Goal: Task Accomplishment & Management: Manage account settings

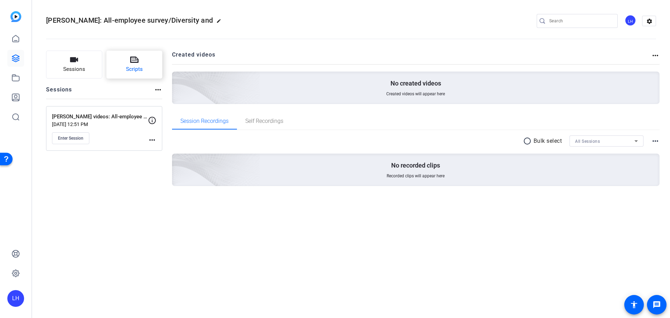
click at [124, 67] on button "Scripts" at bounding box center [134, 65] width 56 height 28
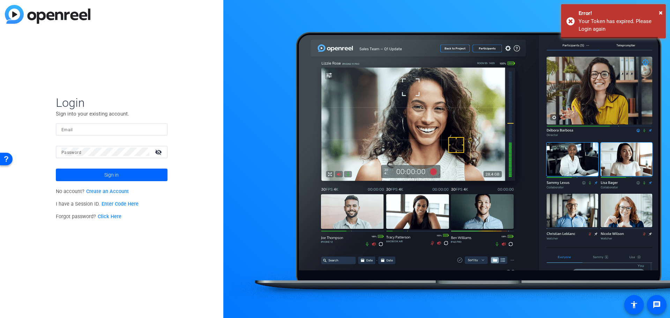
type input "[EMAIL_ADDRESS][PERSON_NAME][DOMAIN_NAME]"
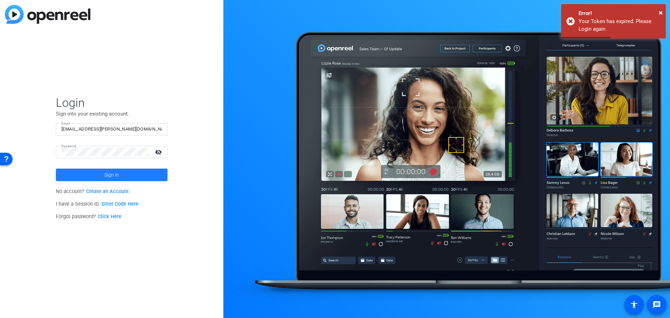
click at [114, 175] on span "Sign in" at bounding box center [111, 174] width 14 height 17
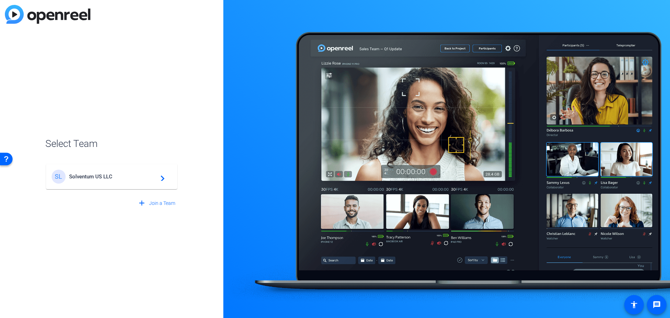
click at [114, 175] on span "Solventum US LLC" at bounding box center [112, 176] width 87 height 6
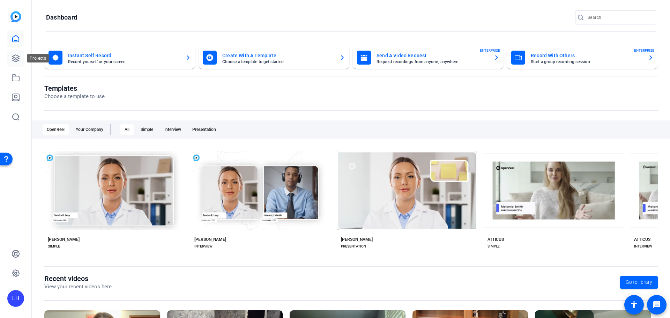
click at [16, 60] on icon at bounding box center [16, 58] width 8 height 8
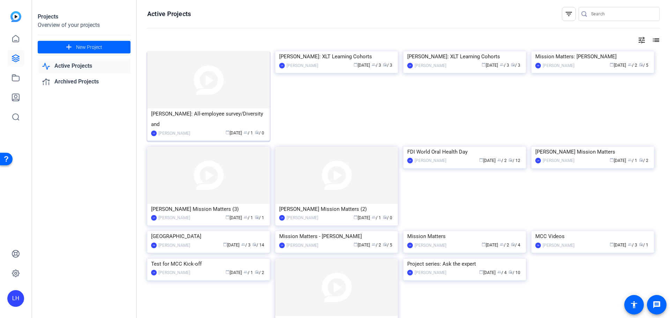
click at [207, 116] on div "[PERSON_NAME]: All-employee survey/Diversity and" at bounding box center [208, 118] width 115 height 21
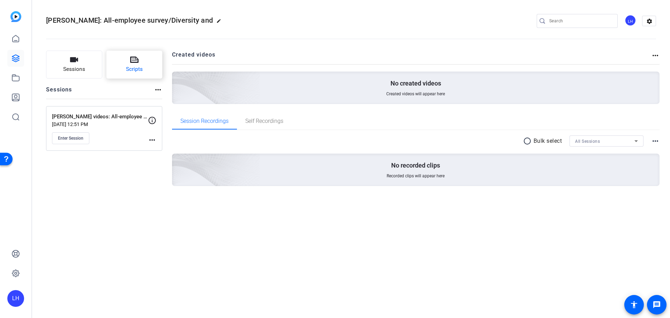
click at [121, 56] on button "Scripts" at bounding box center [134, 65] width 56 height 28
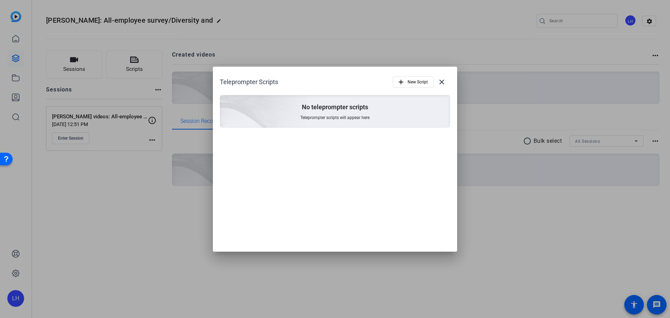
click at [324, 115] on span "Teleprompter scripts will appear here" at bounding box center [334, 118] width 69 height 6
click at [419, 77] on span "New Script" at bounding box center [417, 81] width 20 height 13
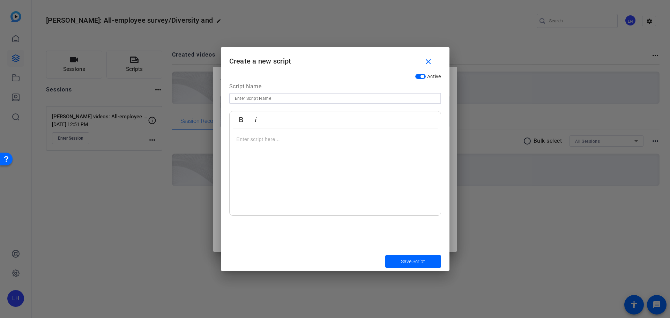
click at [270, 100] on input at bounding box center [335, 98] width 201 height 8
type input "All-employee survey"
click at [263, 143] on p at bounding box center [334, 139] width 197 height 8
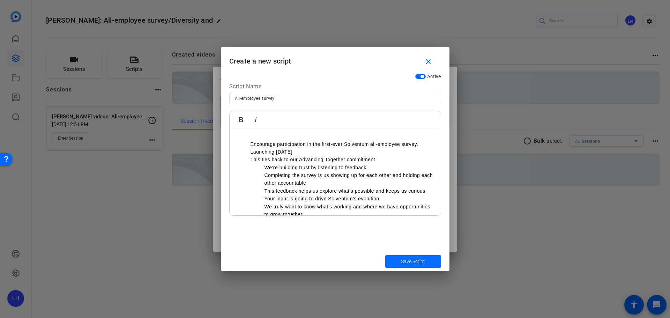
click at [416, 258] on span "Save Script" at bounding box center [413, 261] width 24 height 7
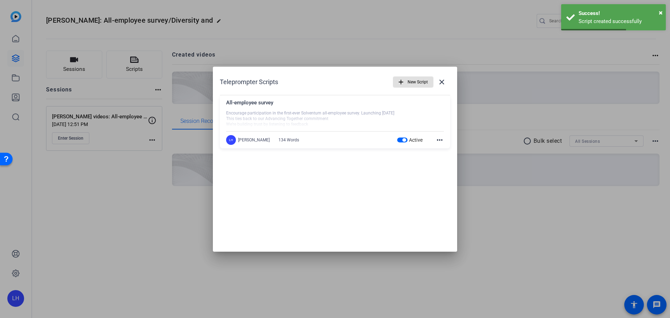
click at [417, 82] on span "New Script" at bounding box center [417, 81] width 20 height 13
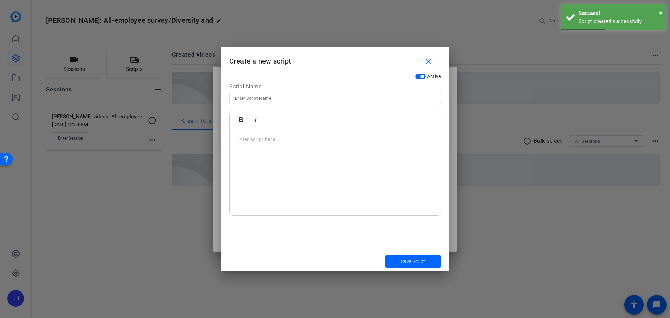
click at [270, 94] on input at bounding box center [335, 98] width 201 height 8
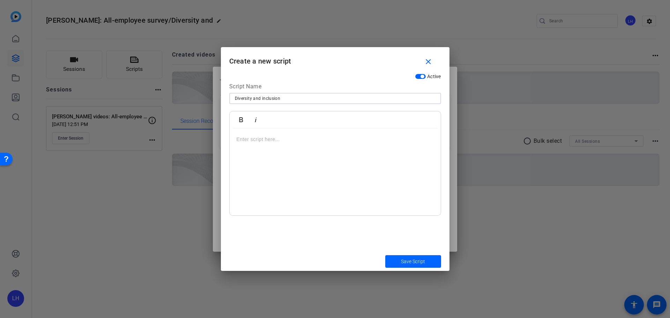
type input "Diversity and inclusion"
click at [251, 140] on p at bounding box center [334, 139] width 197 height 8
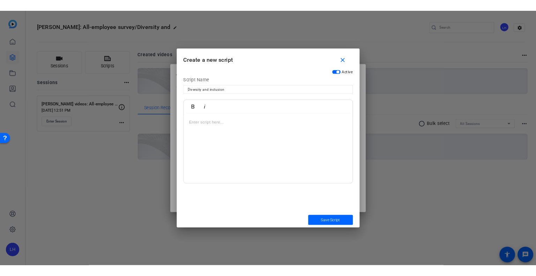
scroll to position [105, 0]
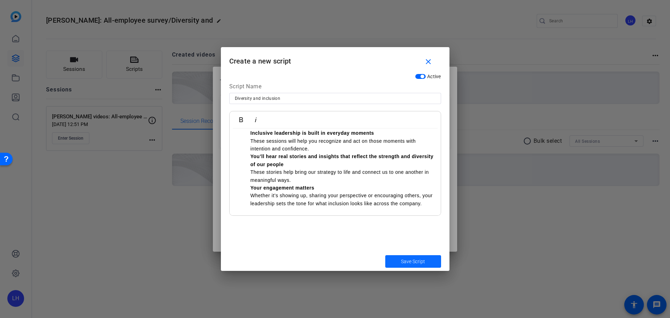
click at [424, 264] on span "Save Script" at bounding box center [413, 261] width 24 height 7
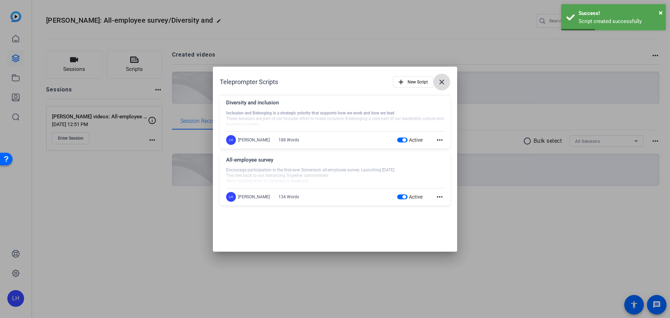
click at [440, 82] on mat-icon "close" at bounding box center [441, 82] width 8 height 8
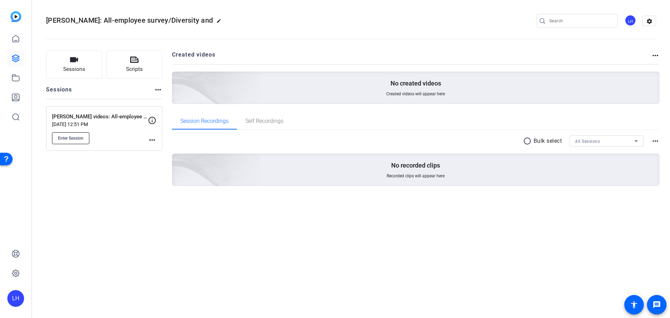
click at [73, 139] on span "Enter Session" at bounding box center [70, 138] width 25 height 6
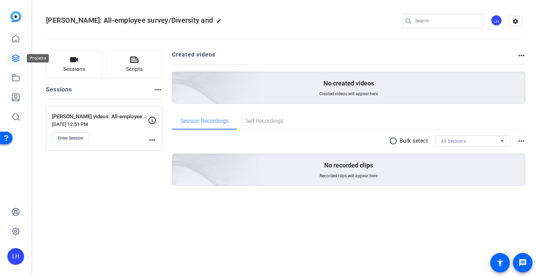
click at [17, 62] on icon at bounding box center [16, 58] width 8 height 8
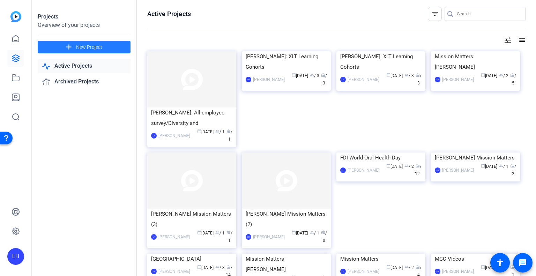
click at [89, 44] on span "New Project" at bounding box center [89, 47] width 26 height 7
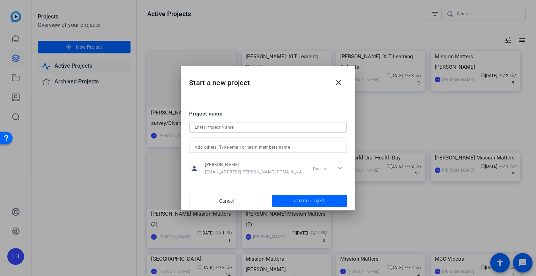
click at [230, 128] on input at bounding box center [268, 127] width 146 height 8
type input "Brent video"
click at [315, 199] on span "Create Project" at bounding box center [309, 200] width 31 height 7
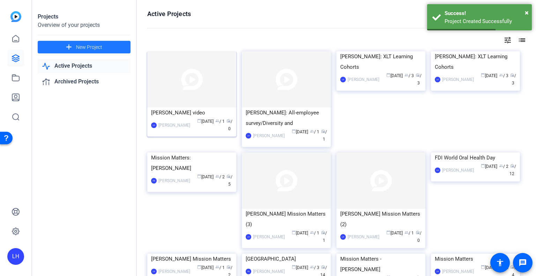
click at [197, 115] on div "Brent video" at bounding box center [191, 112] width 81 height 10
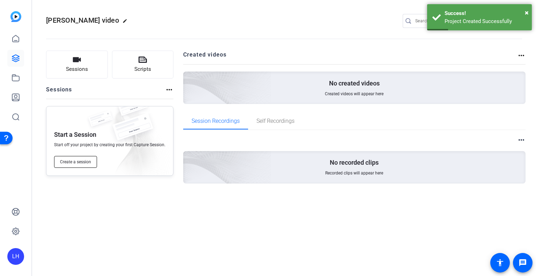
click at [78, 161] on span "Create a session" at bounding box center [75, 162] width 31 height 6
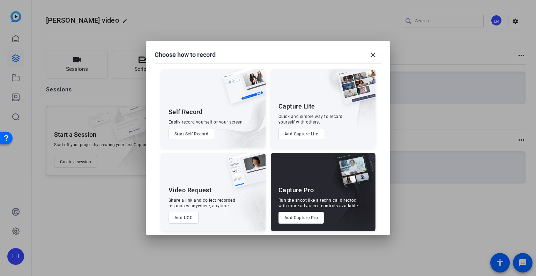
click at [309, 217] on button "Add Capture Pro" at bounding box center [301, 218] width 46 height 12
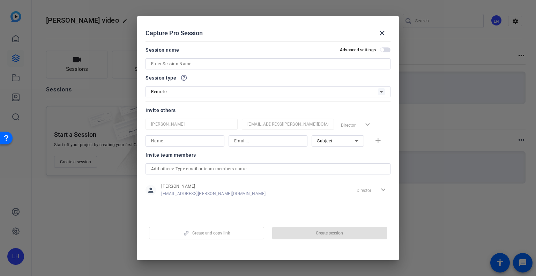
click at [196, 58] on div "Session name Advanced settings" at bounding box center [267, 58] width 245 height 24
click at [194, 62] on input at bounding box center [268, 64] width 234 height 8
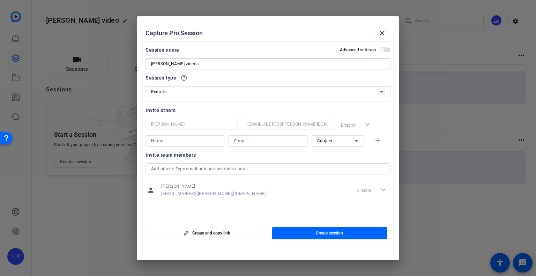
type input "Brent videos"
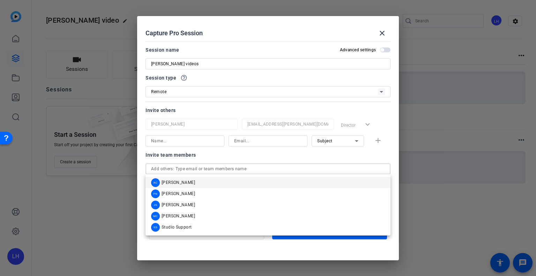
click at [213, 167] on input "text" at bounding box center [268, 169] width 234 height 8
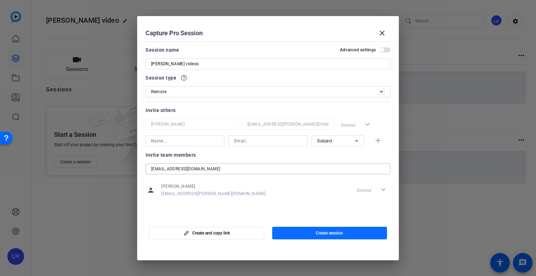
type input "bboucher@solventum.com"
click at [300, 230] on span "button" at bounding box center [329, 233] width 115 height 17
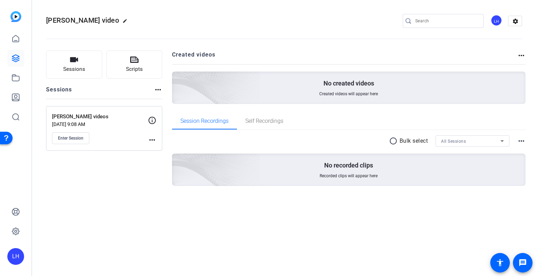
click at [148, 139] on mat-icon "more_horiz" at bounding box center [152, 140] width 8 height 8
click at [160, 150] on span "Edit Session" at bounding box center [169, 149] width 32 height 8
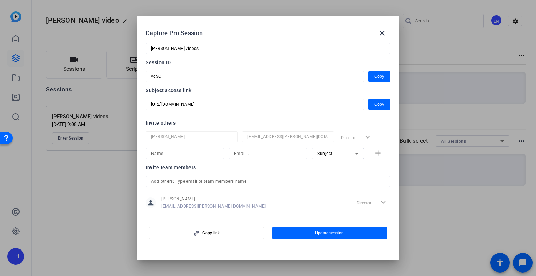
scroll to position [23, 0]
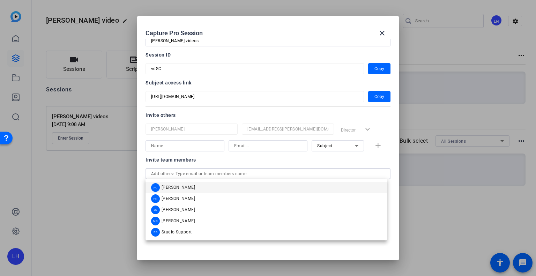
click at [195, 177] on input "text" at bounding box center [268, 173] width 234 height 8
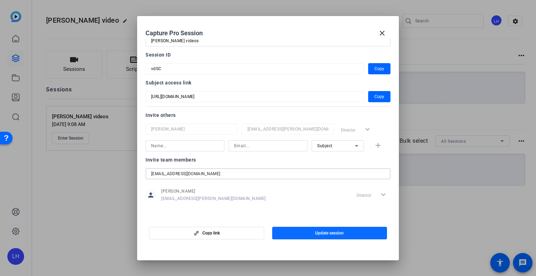
type input "bboucher@solventum.com"
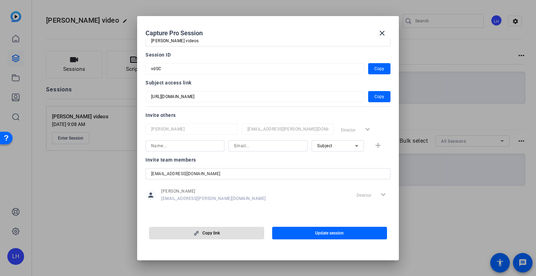
click at [256, 171] on input "bboucher@solventum.com" at bounding box center [268, 173] width 234 height 8
click at [240, 145] on input at bounding box center [268, 146] width 68 height 8
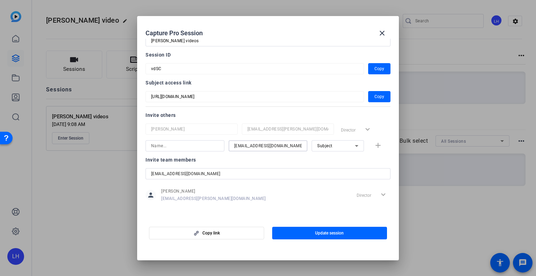
type input "bboucher@solventum.com"
drag, startPoint x: 107, startPoint y: 163, endPoint x: 96, endPoint y: 161, distance: 11.6
click at [96, 161] on div "Capture Pro Session close Session name Advanced settings Brent videos Session I…" at bounding box center [268, 138] width 536 height 276
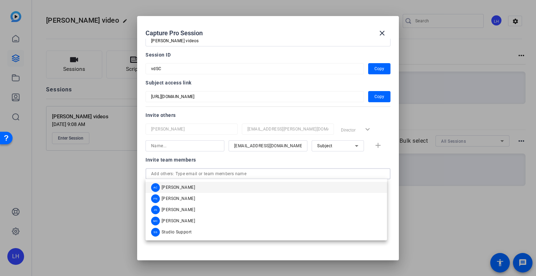
click at [155, 148] on input at bounding box center [185, 146] width 68 height 8
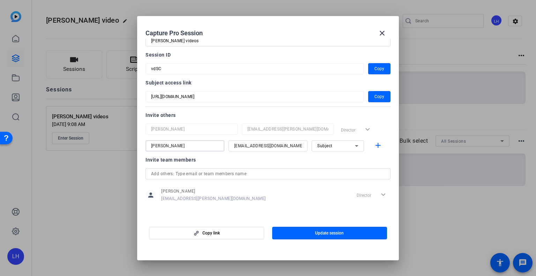
type input "brent"
click at [355, 143] on icon at bounding box center [356, 146] width 8 height 8
click at [325, 181] on span "Subject" at bounding box center [320, 181] width 15 height 8
click at [374, 146] on mat-icon "add" at bounding box center [377, 145] width 9 height 9
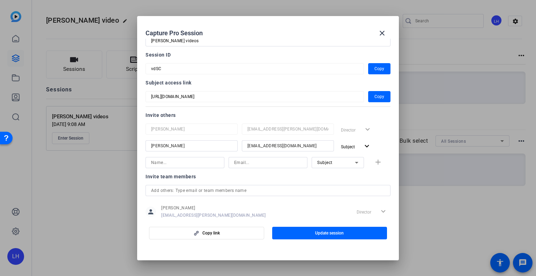
click at [252, 163] on input at bounding box center [268, 162] width 68 height 8
paste input "tjtrafficano@solventum.com"
type input "tjtrafficano@solventum.com"
click at [190, 160] on input at bounding box center [185, 162] width 68 height 8
type input "Tanya"
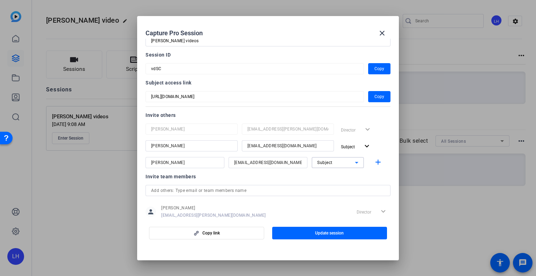
click at [353, 164] on icon at bounding box center [356, 162] width 8 height 8
click at [333, 178] on span "Collaborator" at bounding box center [325, 176] width 25 height 8
click at [331, 234] on span "Update session" at bounding box center [329, 233] width 29 height 6
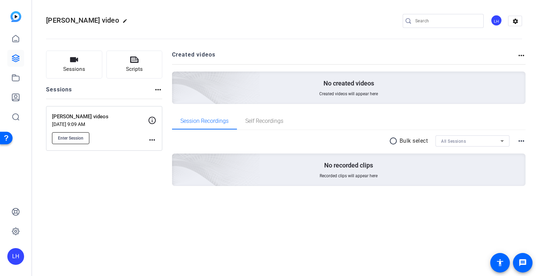
click at [78, 136] on span "Enter Session" at bounding box center [70, 138] width 25 height 6
click at [152, 138] on mat-icon "more_horiz" at bounding box center [152, 140] width 8 height 8
click at [158, 149] on span "Edit Session" at bounding box center [169, 149] width 32 height 8
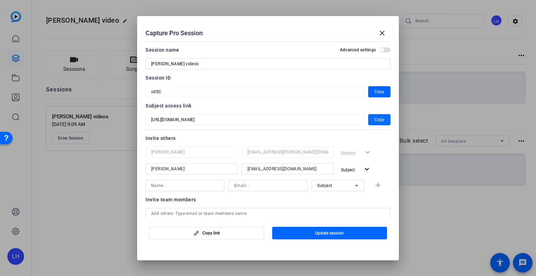
click at [378, 120] on span "Copy" at bounding box center [379, 119] width 10 height 8
click at [379, 31] on mat-icon "close" at bounding box center [382, 33] width 8 height 8
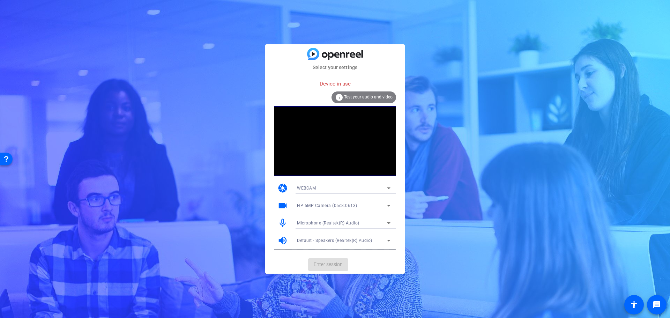
click at [360, 93] on div "info Test your audio and video" at bounding box center [363, 97] width 65 height 12
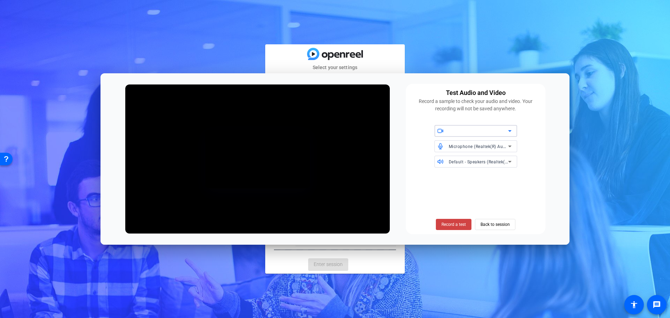
click at [508, 130] on icon at bounding box center [509, 131] width 8 height 8
click at [485, 143] on span "HP 5MP Camera (05c8:0613)" at bounding box center [469, 145] width 59 height 8
click at [491, 223] on span "Back to session" at bounding box center [494, 224] width 29 height 13
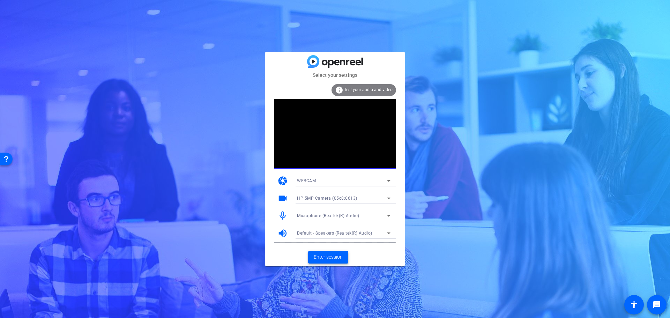
click at [330, 255] on span "Enter session" at bounding box center [327, 256] width 29 height 7
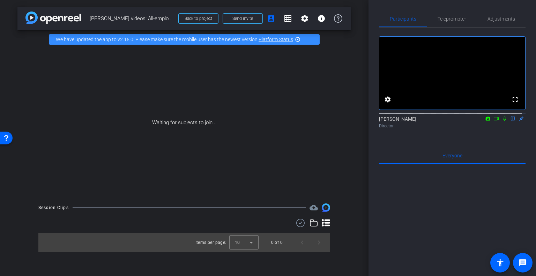
click at [503, 121] on icon at bounding box center [504, 118] width 3 height 5
click at [240, 16] on span "Send invite" at bounding box center [242, 19] width 21 height 6
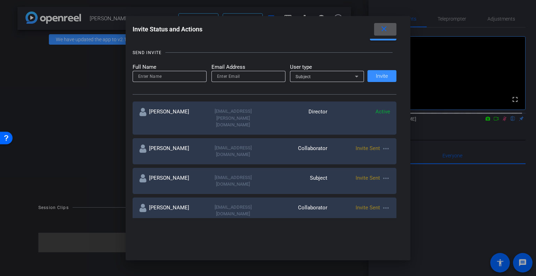
scroll to position [70, 0]
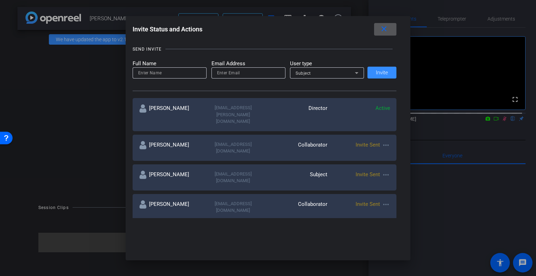
click at [384, 200] on mat-icon "more_horiz" at bounding box center [385, 204] width 8 height 8
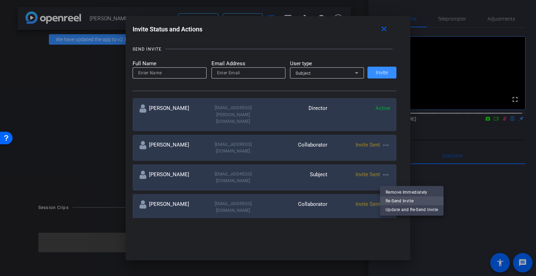
click at [392, 199] on span "Re-Send Invite" at bounding box center [411, 201] width 52 height 8
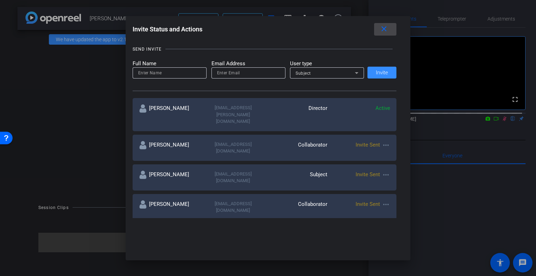
click at [386, 29] on mat-icon "close" at bounding box center [383, 29] width 9 height 9
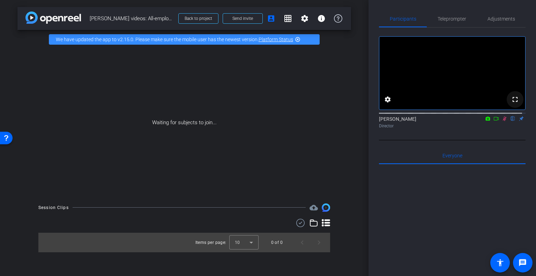
click at [512, 104] on mat-icon "fullscreen" at bounding box center [515, 99] width 8 height 8
click at [458, 18] on span "Teleprompter" at bounding box center [451, 18] width 29 height 5
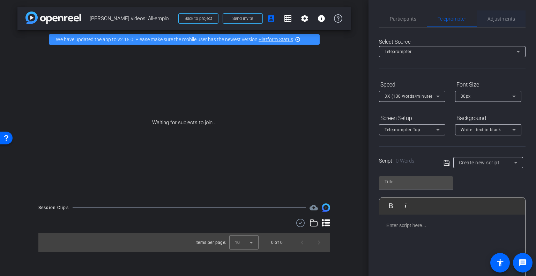
click at [492, 21] on span "Adjustments" at bounding box center [501, 18] width 28 height 5
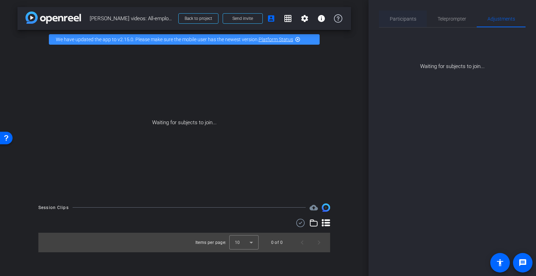
click at [406, 21] on span "Participants" at bounding box center [403, 18] width 27 height 5
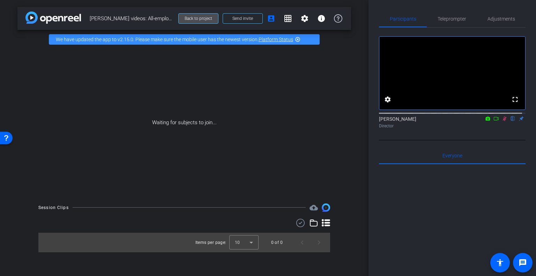
click at [197, 15] on span at bounding box center [198, 18] width 39 height 17
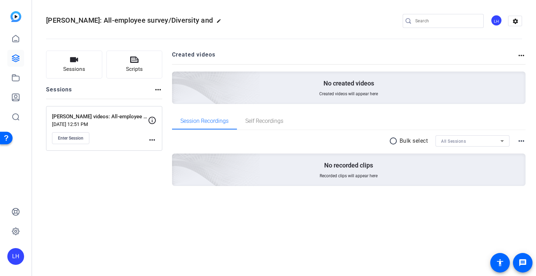
click at [152, 138] on mat-icon "more_horiz" at bounding box center [152, 140] width 8 height 8
click at [73, 137] on div at bounding box center [268, 138] width 536 height 276
click at [71, 136] on span "Enter Session" at bounding box center [70, 138] width 25 height 6
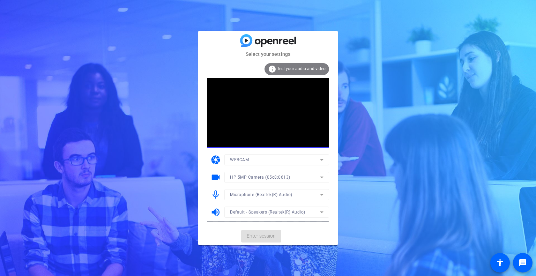
click at [263, 234] on mat-card-actions "Enter session" at bounding box center [267, 236] width 139 height 18
click at [263, 234] on span "Enter session" at bounding box center [261, 235] width 29 height 7
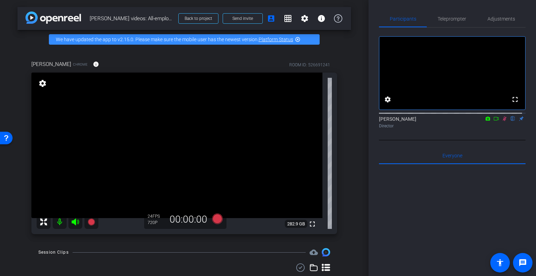
click at [501, 121] on icon at bounding box center [504, 118] width 6 height 5
click at [457, 15] on span "Teleprompter" at bounding box center [451, 18] width 29 height 17
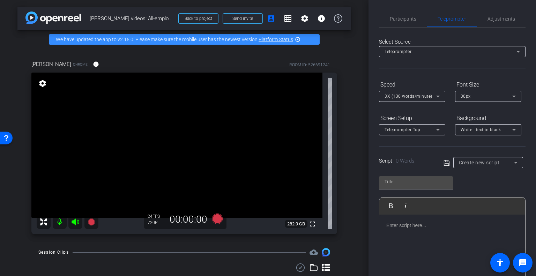
click at [497, 163] on span "Create new script" at bounding box center [479, 163] width 41 height 6
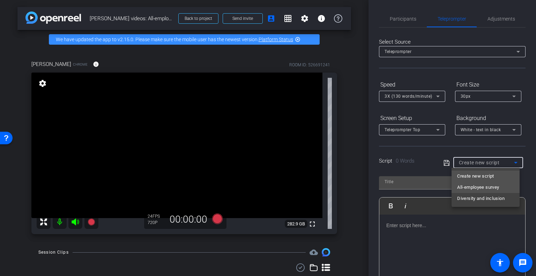
click at [488, 189] on span "All-employee survey" at bounding box center [478, 187] width 42 height 8
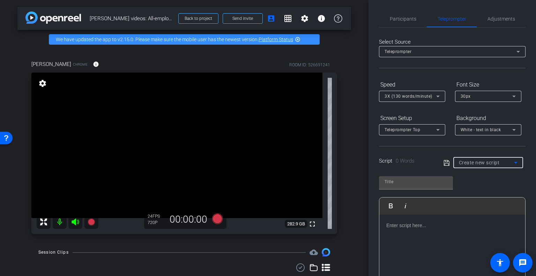
type input "All-employee survey"
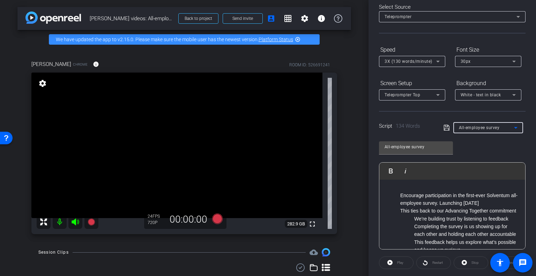
click at [442, 271] on openreel-capture-teleprompter "Speed 3X (130 words/minute) Font Size 30px Screen Setup Teleprompter Top Backgr…" at bounding box center [452, 190] width 146 height 292
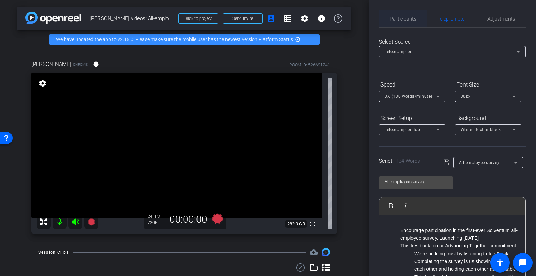
click at [398, 19] on span "Participants" at bounding box center [403, 18] width 27 height 5
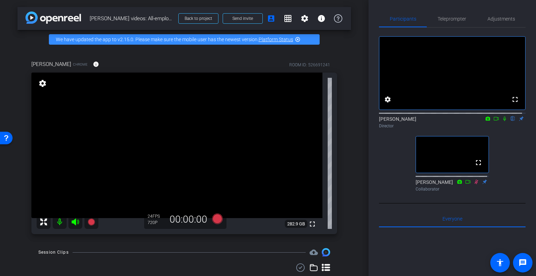
click at [501, 121] on icon at bounding box center [504, 118] width 6 height 5
click at [93, 219] on icon at bounding box center [91, 222] width 8 height 8
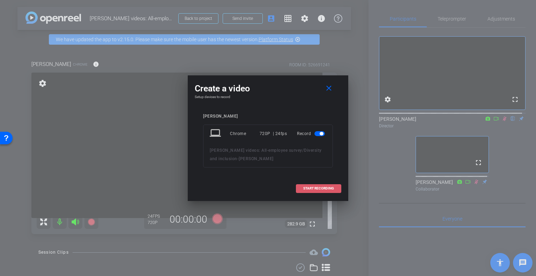
click at [316, 188] on span "START RECORDING" at bounding box center [318, 188] width 31 height 3
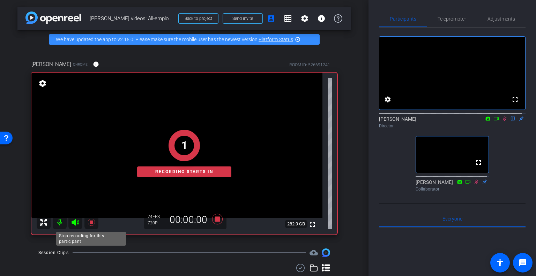
click at [88, 224] on icon at bounding box center [91, 222] width 8 height 8
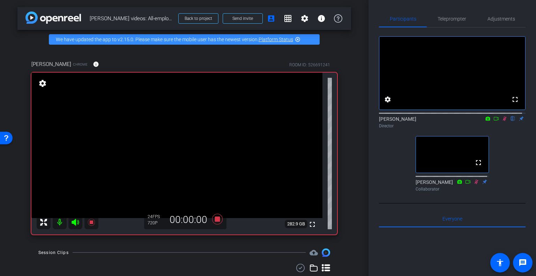
click at [502, 121] on icon at bounding box center [504, 118] width 6 height 5
click at [503, 121] on icon at bounding box center [504, 118] width 3 height 5
click at [92, 220] on icon at bounding box center [91, 222] width 7 height 7
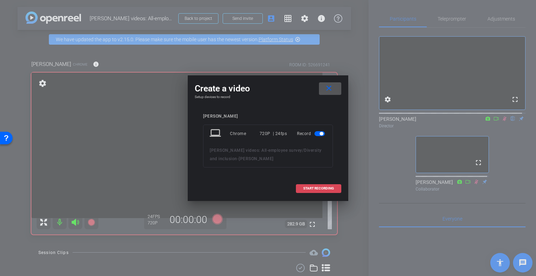
click at [322, 188] on span "START RECORDING" at bounding box center [318, 188] width 31 height 3
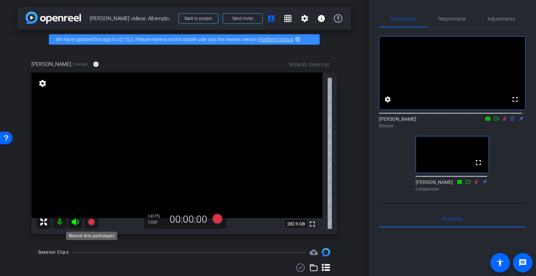
click at [91, 221] on icon at bounding box center [91, 221] width 7 height 7
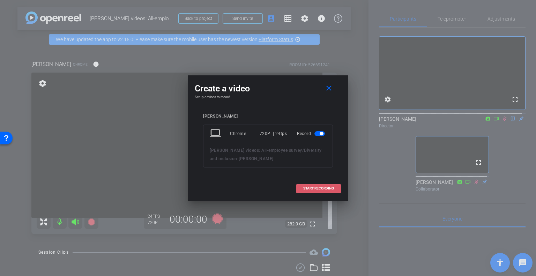
click at [322, 187] on span "START RECORDING" at bounding box center [318, 188] width 31 height 3
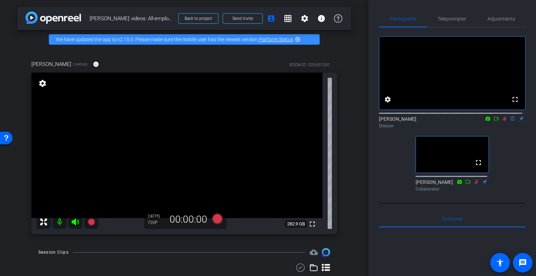
click at [501, 121] on icon at bounding box center [504, 118] width 6 height 5
click at [90, 220] on icon at bounding box center [91, 221] width 7 height 7
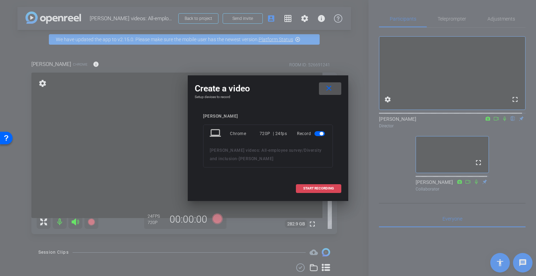
click at [312, 187] on span "START RECORDING" at bounding box center [318, 188] width 31 height 3
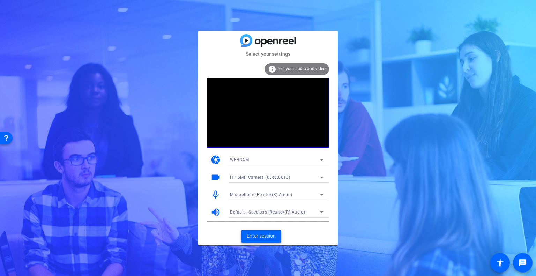
click at [261, 235] on span "Enter session" at bounding box center [261, 235] width 29 height 7
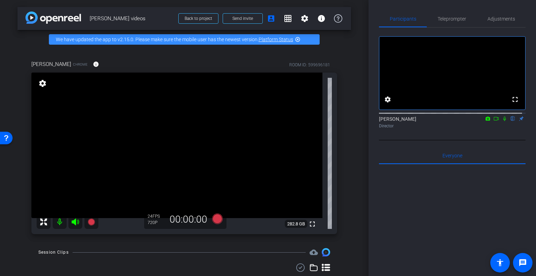
click at [501, 121] on icon at bounding box center [504, 118] width 6 height 5
click at [92, 221] on icon at bounding box center [91, 221] width 7 height 7
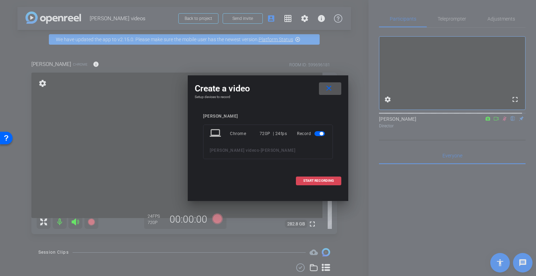
click at [322, 179] on span "START RECORDING" at bounding box center [318, 180] width 31 height 3
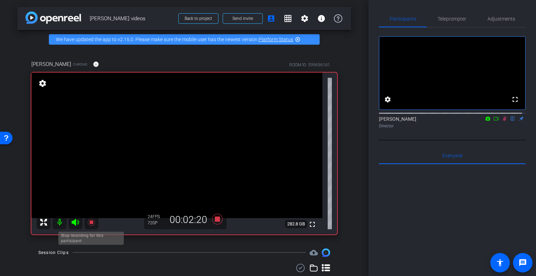
click at [90, 219] on icon at bounding box center [91, 222] width 8 height 8
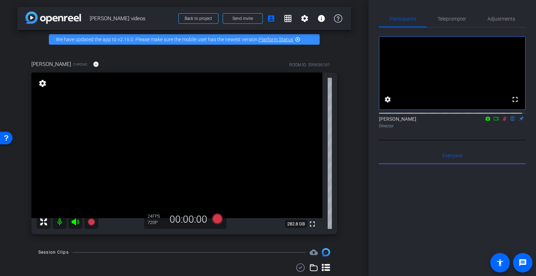
click at [502, 121] on icon at bounding box center [504, 118] width 4 height 5
click at [501, 121] on icon at bounding box center [504, 118] width 6 height 5
click at [93, 223] on icon at bounding box center [91, 221] width 7 height 7
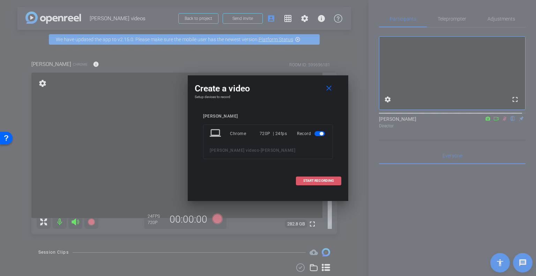
click at [317, 180] on span "START RECORDING" at bounding box center [318, 180] width 31 height 3
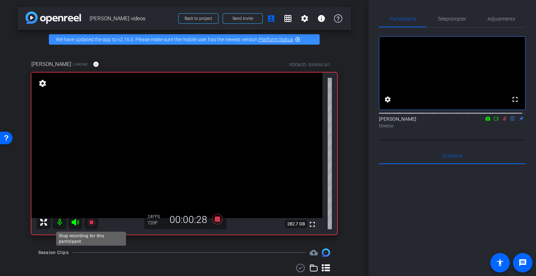
click at [92, 219] on icon at bounding box center [91, 222] width 8 height 8
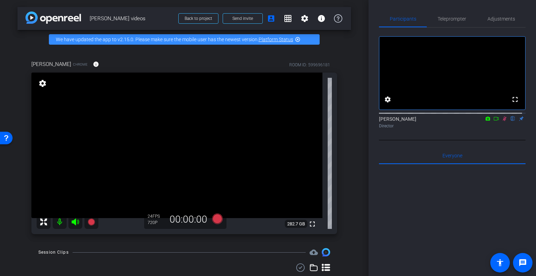
click at [501, 121] on icon at bounding box center [504, 118] width 6 height 5
click at [93, 222] on icon at bounding box center [91, 221] width 7 height 7
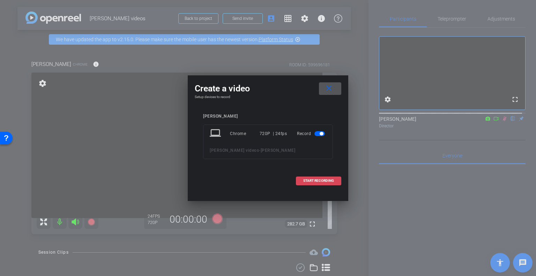
click at [329, 182] on span "START RECORDING" at bounding box center [318, 180] width 31 height 3
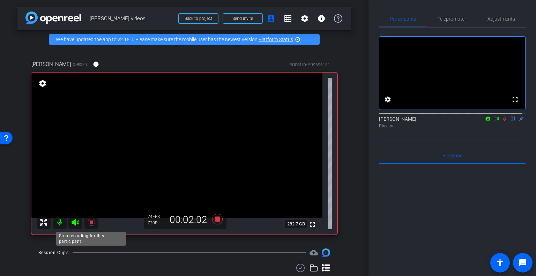
click at [91, 220] on icon at bounding box center [91, 222] width 8 height 8
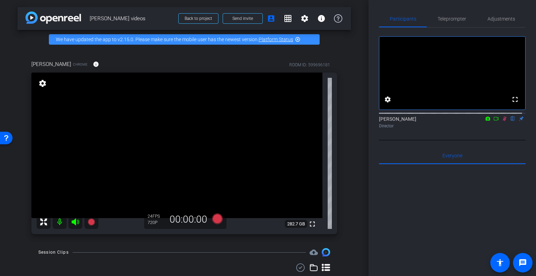
click at [503, 121] on icon at bounding box center [504, 118] width 6 height 5
click at [503, 121] on icon at bounding box center [504, 118] width 3 height 5
click at [91, 221] on icon at bounding box center [91, 221] width 7 height 7
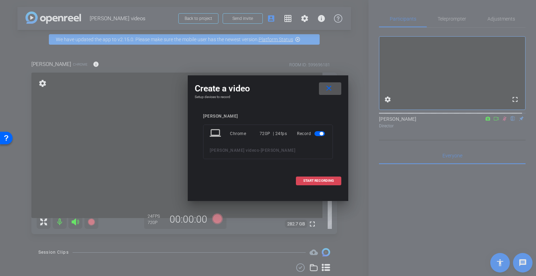
click at [319, 179] on span "START RECORDING" at bounding box center [318, 180] width 31 height 3
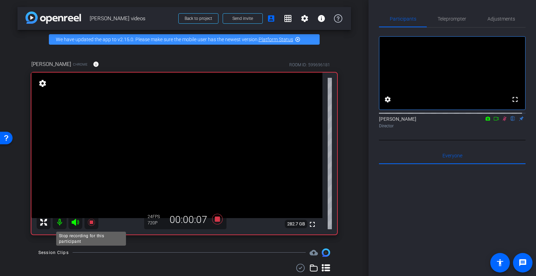
click at [91, 220] on icon at bounding box center [91, 222] width 8 height 8
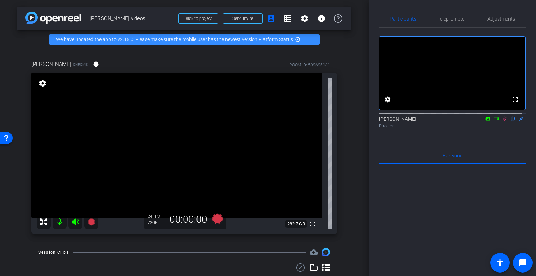
click at [502, 121] on icon at bounding box center [504, 118] width 4 height 5
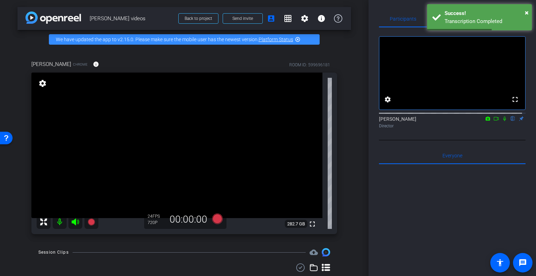
click at [501, 121] on icon at bounding box center [504, 118] width 6 height 5
click at [87, 222] on icon at bounding box center [91, 222] width 8 height 8
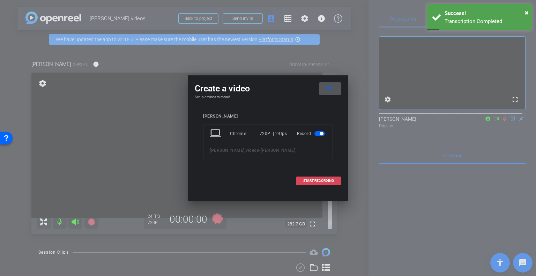
click at [323, 177] on span at bounding box center [318, 180] width 45 height 17
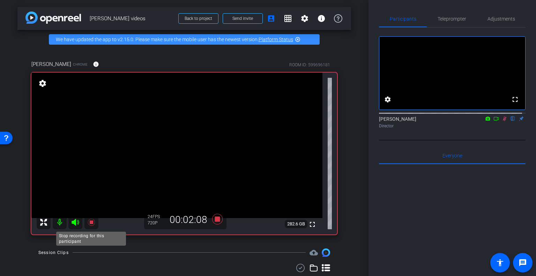
click at [91, 221] on icon at bounding box center [91, 222] width 7 height 7
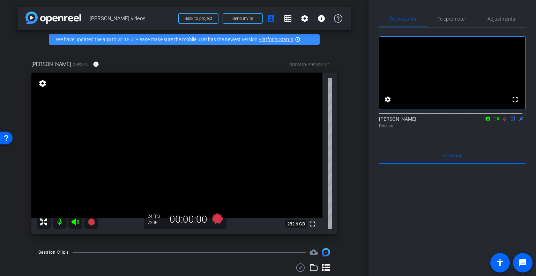
click at [502, 121] on icon at bounding box center [504, 118] width 4 height 5
click at [501, 121] on icon at bounding box center [504, 118] width 6 height 5
click at [90, 221] on icon at bounding box center [91, 221] width 7 height 7
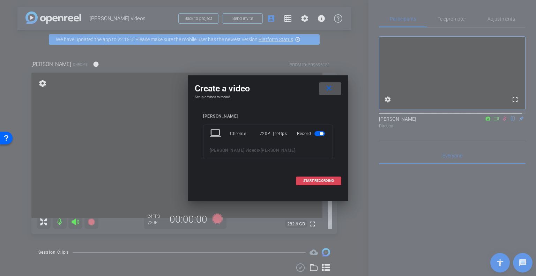
click at [326, 179] on span "START RECORDING" at bounding box center [318, 180] width 31 height 3
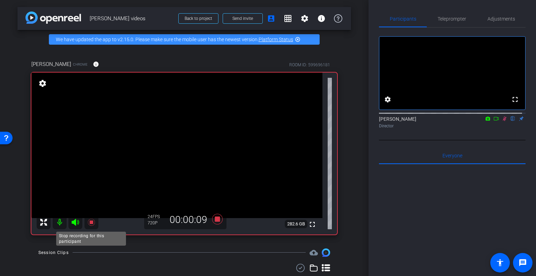
click at [91, 222] on icon at bounding box center [91, 222] width 7 height 7
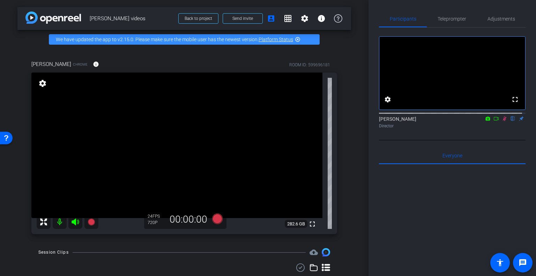
click at [502, 121] on icon at bounding box center [504, 118] width 6 height 5
click at [501, 121] on icon at bounding box center [504, 118] width 6 height 5
click at [84, 221] on div at bounding box center [68, 222] width 62 height 14
click at [88, 221] on icon at bounding box center [91, 222] width 8 height 8
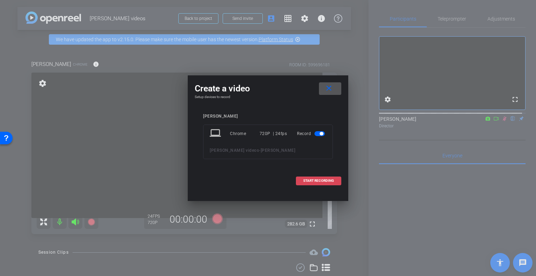
click at [329, 179] on span "START RECORDING" at bounding box center [318, 180] width 31 height 3
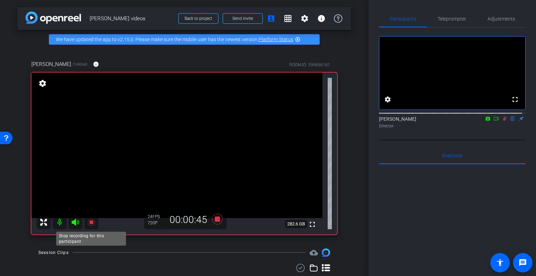
click at [91, 220] on icon at bounding box center [91, 222] width 7 height 7
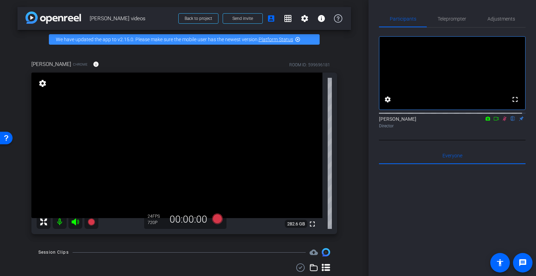
click at [501, 122] on mat-icon at bounding box center [504, 118] width 8 height 6
click at [92, 221] on icon at bounding box center [91, 221] width 7 height 7
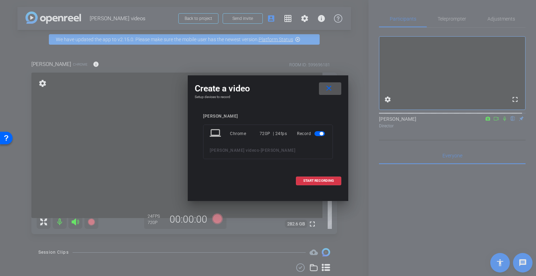
click at [323, 89] on span at bounding box center [330, 88] width 22 height 17
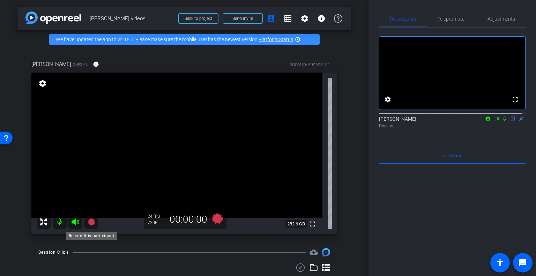
click at [90, 220] on icon at bounding box center [91, 221] width 7 height 7
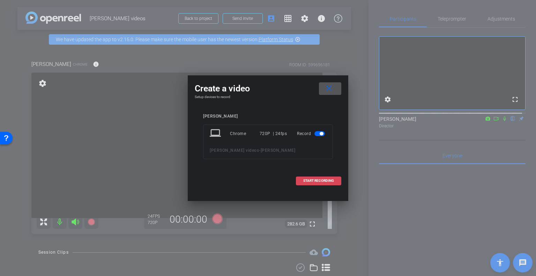
click at [320, 182] on span "START RECORDING" at bounding box center [318, 180] width 31 height 3
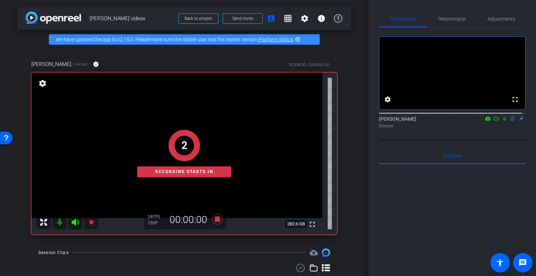
click at [503, 121] on icon at bounding box center [504, 118] width 3 height 5
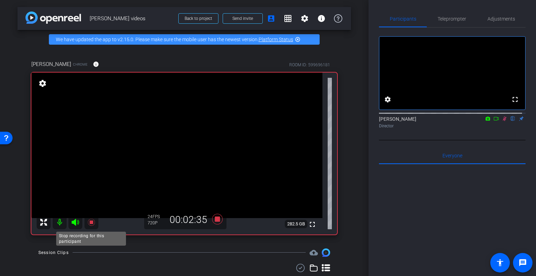
click at [89, 220] on icon at bounding box center [91, 222] width 8 height 8
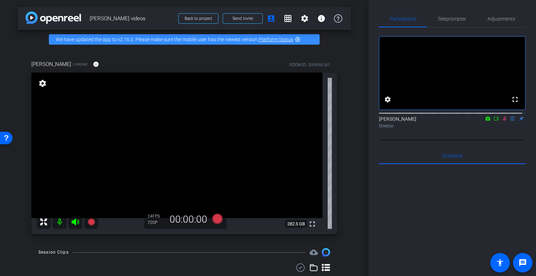
click at [502, 121] on icon at bounding box center [504, 118] width 4 height 5
click at [501, 121] on icon at bounding box center [504, 118] width 6 height 5
click at [90, 223] on icon at bounding box center [91, 221] width 7 height 7
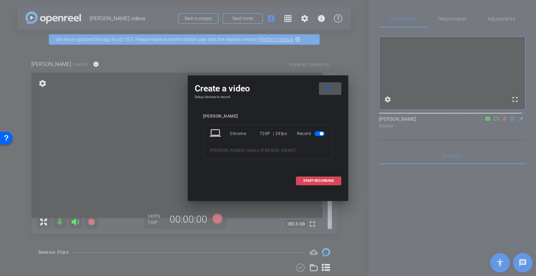
click at [311, 182] on span "START RECORDING" at bounding box center [318, 180] width 31 height 3
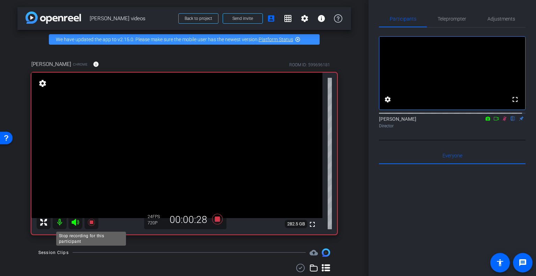
click at [90, 223] on icon at bounding box center [91, 222] width 7 height 7
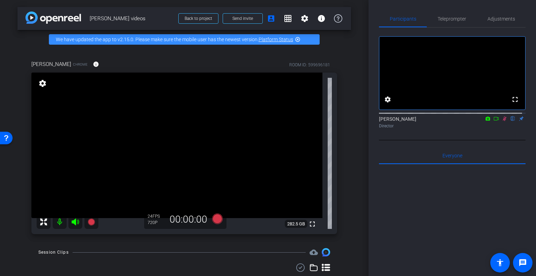
click at [501, 121] on icon at bounding box center [504, 118] width 6 height 5
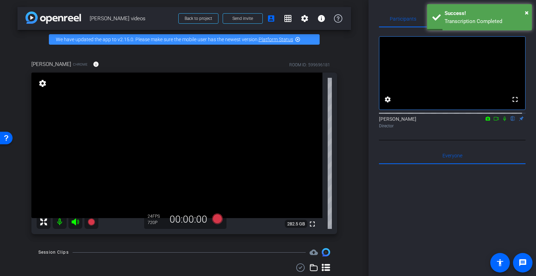
click at [501, 121] on icon at bounding box center [504, 118] width 6 height 5
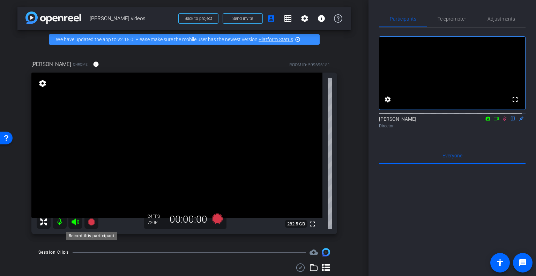
click at [92, 222] on icon at bounding box center [91, 221] width 7 height 7
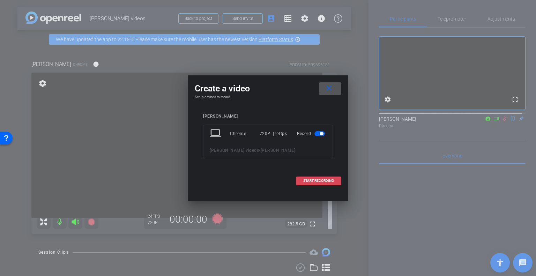
click at [320, 181] on span "START RECORDING" at bounding box center [318, 180] width 31 height 3
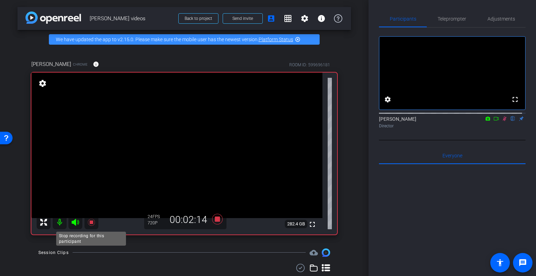
click at [91, 221] on icon at bounding box center [91, 222] width 7 height 7
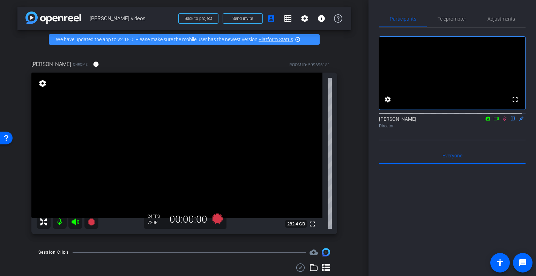
click at [501, 121] on icon at bounding box center [504, 118] width 6 height 5
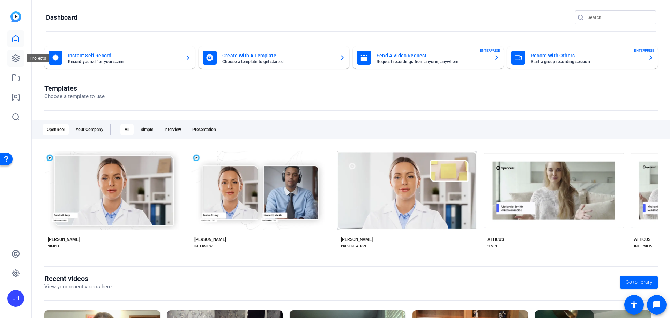
click at [12, 59] on icon at bounding box center [16, 58] width 8 height 8
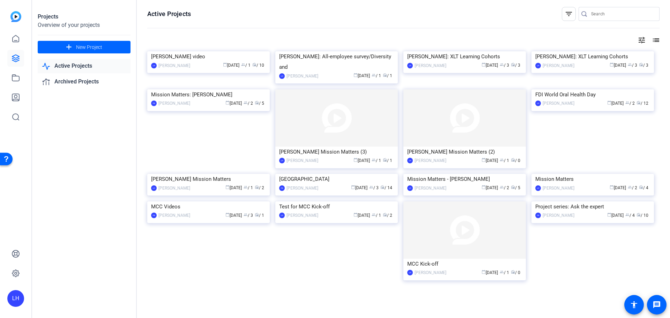
drag, startPoint x: 379, startPoint y: 113, endPoint x: 336, endPoint y: 120, distance: 43.1
click at [336, 80] on div "calendar_today [DATE] group / 1 radio / 1" at bounding box center [358, 75] width 72 height 7
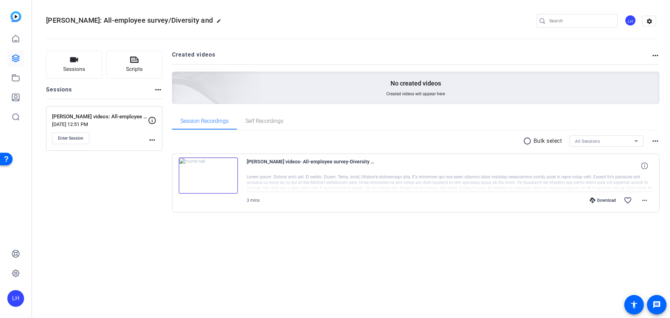
click at [156, 139] on div "[PERSON_NAME] videos: All-employee survey/Diversity and inclusion [DATE] 12:51 …" at bounding box center [104, 128] width 116 height 45
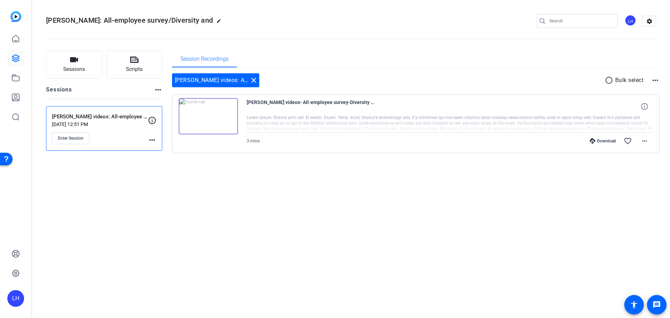
click at [153, 139] on mat-icon "more_horiz" at bounding box center [152, 140] width 8 height 8
click at [160, 157] on span "Archive Session" at bounding box center [169, 158] width 32 height 8
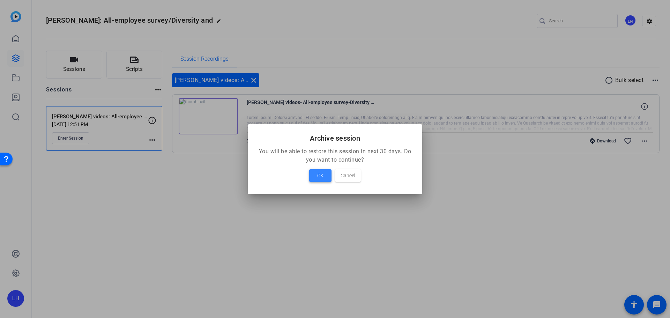
click at [318, 178] on span "OK" at bounding box center [320, 175] width 6 height 8
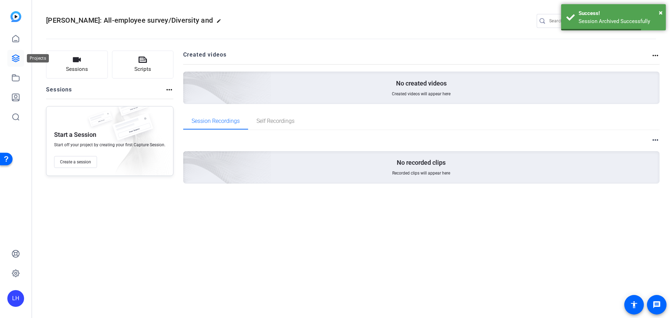
click at [15, 59] on icon at bounding box center [16, 58] width 8 height 8
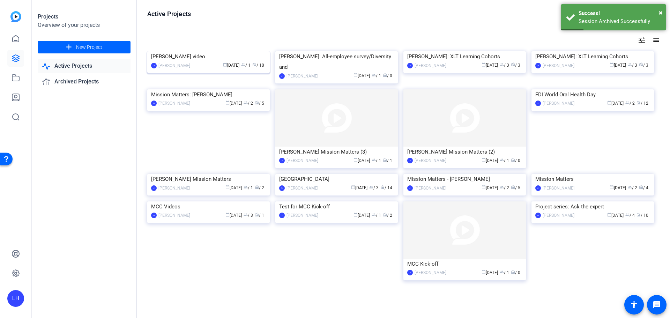
click at [212, 69] on div "calendar_today [DATE] group / 1 radio / 10" at bounding box center [230, 65] width 72 height 7
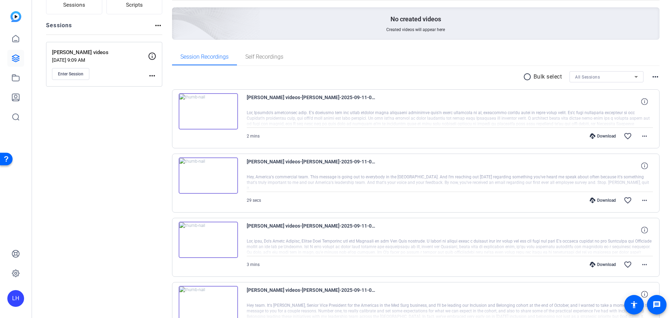
scroll to position [70, 0]
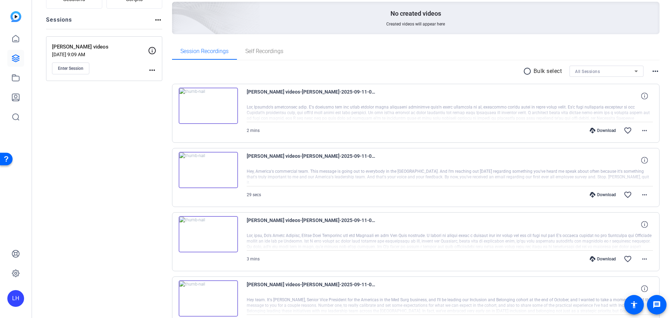
click at [634, 71] on icon at bounding box center [635, 71] width 3 height 2
click at [632, 71] on div at bounding box center [335, 159] width 670 height 318
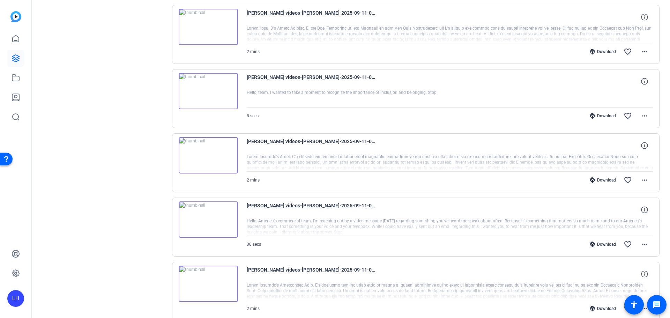
scroll to position [503, 0]
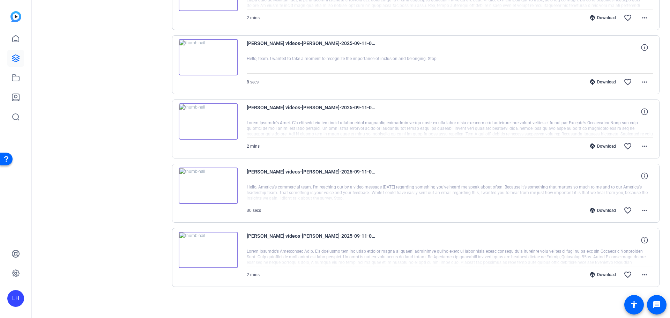
click at [380, 257] on div at bounding box center [450, 256] width 406 height 17
click at [206, 251] on img at bounding box center [208, 250] width 59 height 36
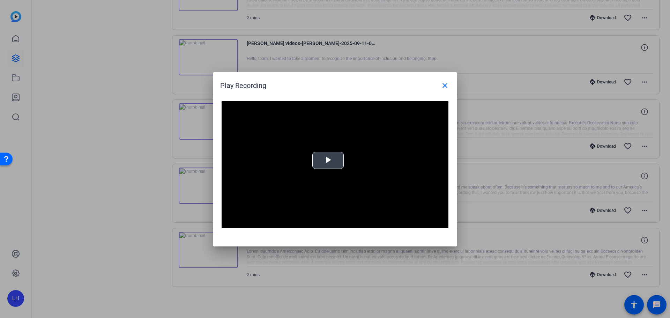
click at [328, 160] on span "Video Player" at bounding box center [328, 160] width 0 height 0
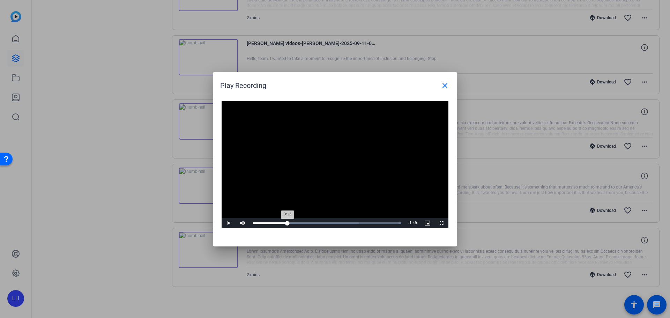
click at [287, 222] on div "Loaded : 100.00% 0:32 0:12" at bounding box center [327, 223] width 148 height 2
click at [333, 222] on div "Loaded : 100.00% 1:16 0:33" at bounding box center [327, 223] width 148 height 2
click at [233, 223] on span "Video Player" at bounding box center [228, 223] width 14 height 0
click at [444, 83] on mat-icon "close" at bounding box center [444, 85] width 8 height 8
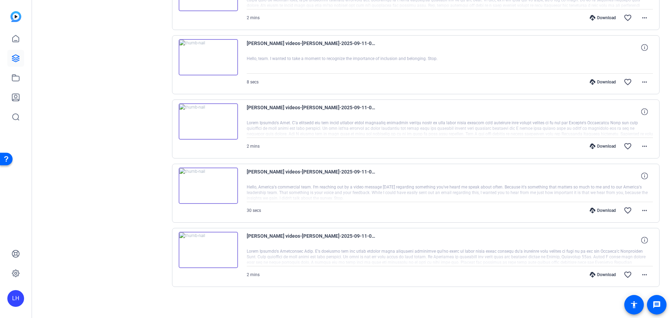
click at [597, 272] on div "Download" at bounding box center [602, 275] width 33 height 6
click at [209, 121] on img at bounding box center [208, 121] width 59 height 36
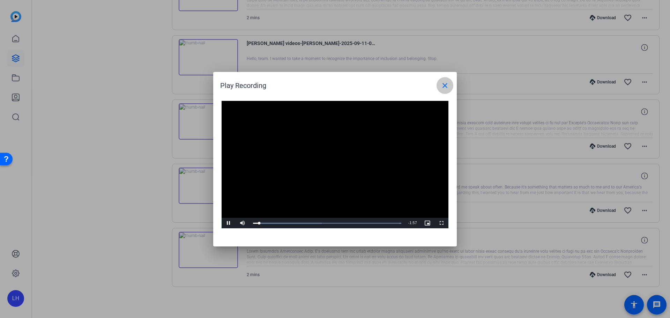
click at [442, 85] on mat-icon "close" at bounding box center [444, 85] width 8 height 8
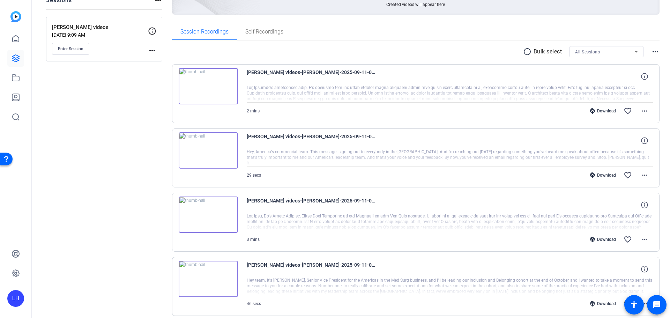
scroll to position [105, 0]
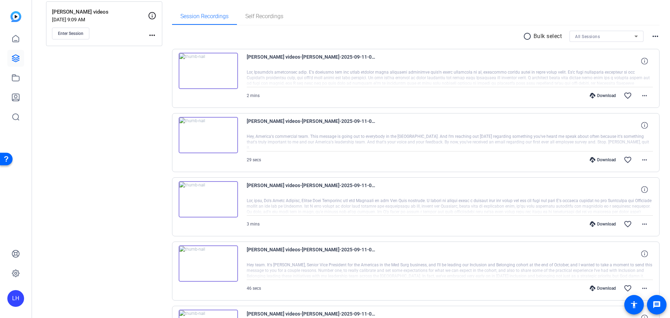
click at [416, 206] on div at bounding box center [450, 206] width 406 height 17
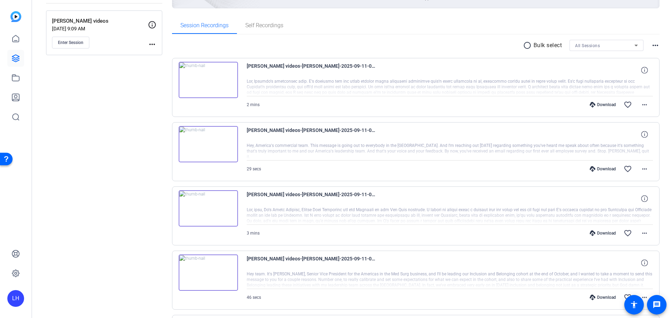
scroll to position [15, 0]
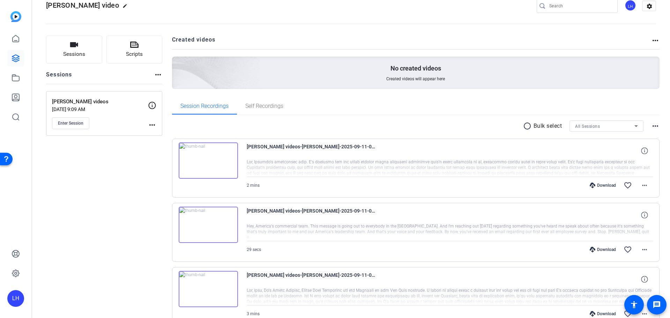
click at [213, 153] on img at bounding box center [208, 160] width 59 height 36
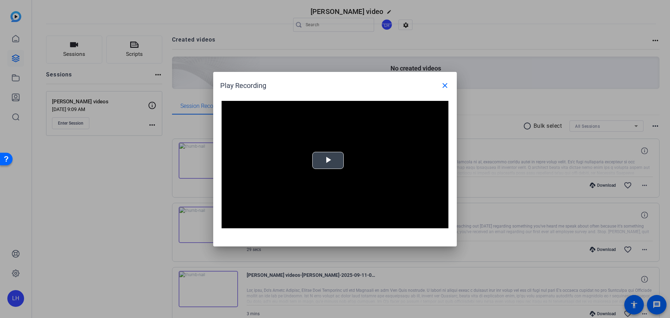
click at [313, 163] on div "Video Player is loading. Play Video Play Mute Current Time 0:00 / Duration 2:15…" at bounding box center [334, 165] width 227 height 128
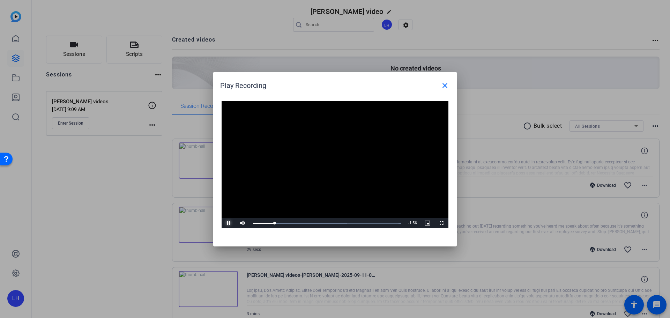
click at [229, 223] on span "Video Player" at bounding box center [228, 223] width 14 height 0
click at [445, 85] on mat-icon "close" at bounding box center [444, 85] width 8 height 8
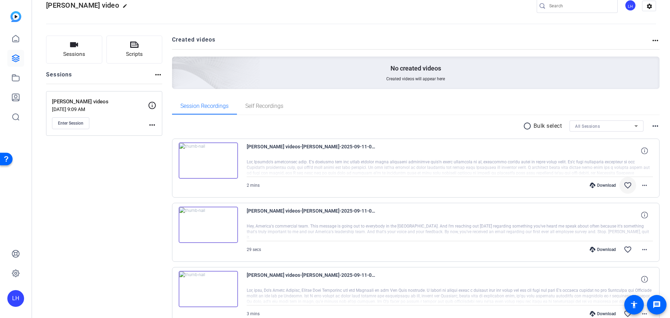
click at [625, 185] on mat-icon "favorite_border" at bounding box center [627, 185] width 8 height 8
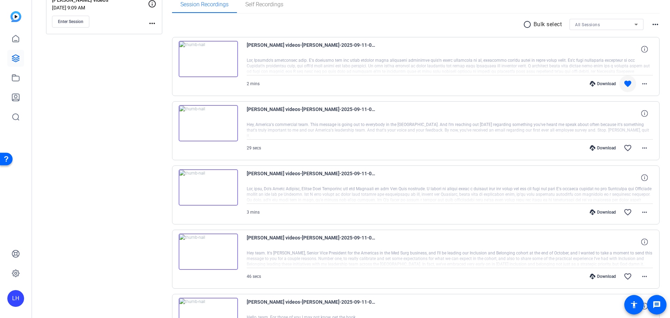
scroll to position [120, 0]
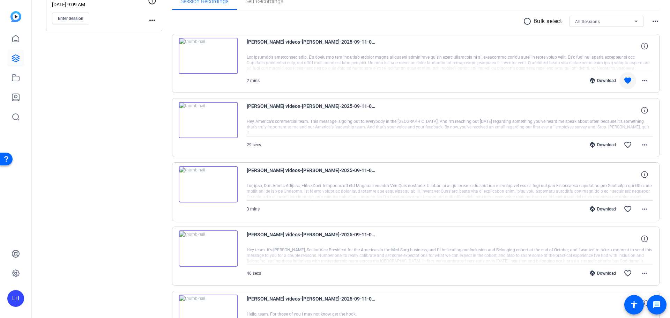
click at [574, 188] on div at bounding box center [450, 191] width 406 height 17
click at [625, 209] on mat-icon "favorite_border" at bounding box center [627, 209] width 8 height 8
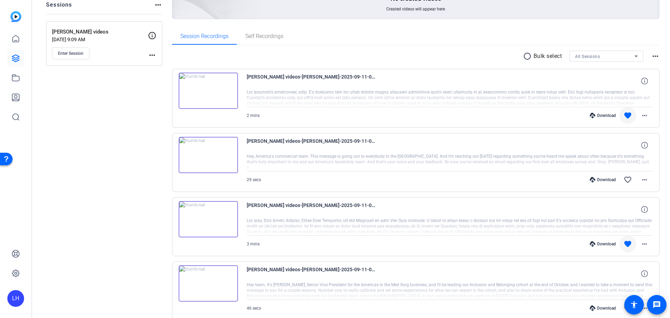
click at [209, 90] on img at bounding box center [208, 91] width 59 height 36
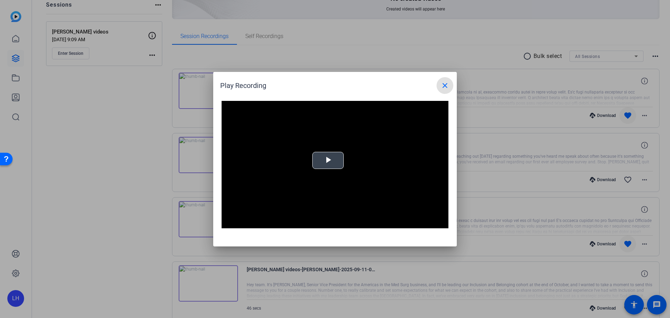
click at [328, 160] on span "Video Player" at bounding box center [328, 160] width 0 height 0
click at [445, 85] on mat-icon "close" at bounding box center [444, 85] width 8 height 8
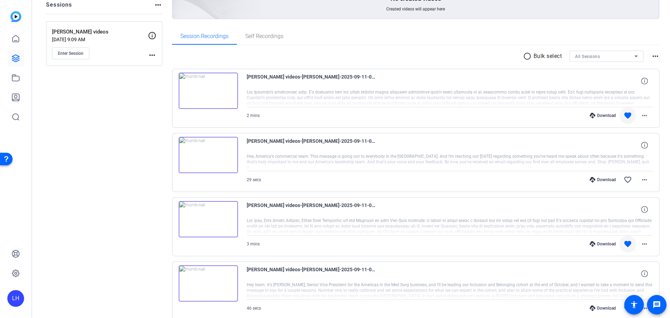
click at [598, 117] on div "Download" at bounding box center [602, 116] width 33 height 6
click at [210, 220] on img at bounding box center [208, 219] width 59 height 36
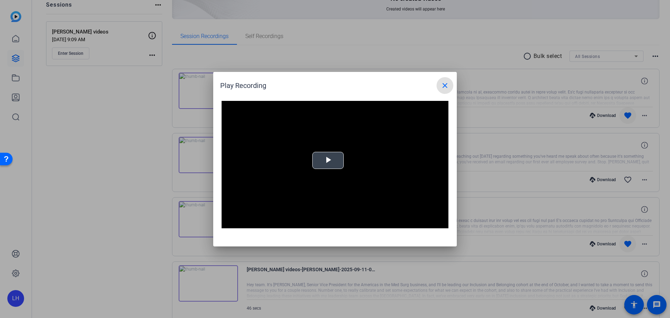
click at [328, 160] on span "Video Player" at bounding box center [328, 160] width 0 height 0
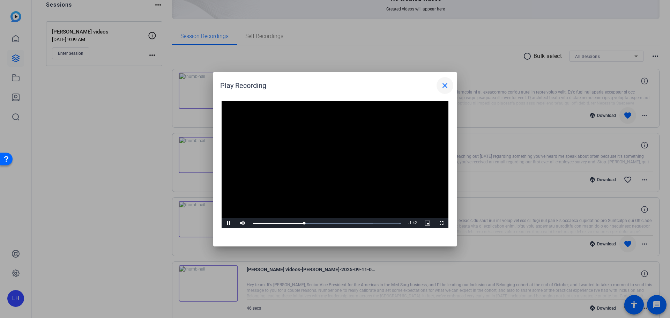
click at [444, 85] on mat-icon "close" at bounding box center [444, 85] width 8 height 8
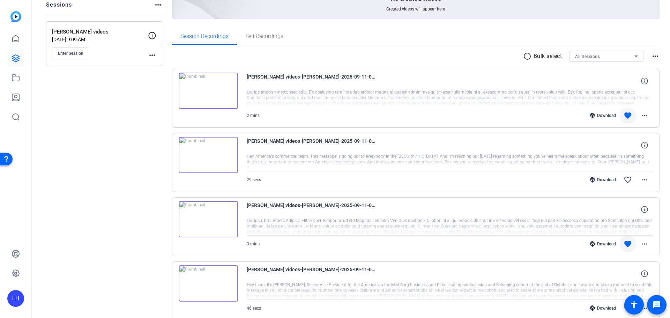
click at [604, 242] on div "Download" at bounding box center [602, 244] width 33 height 6
click at [641, 117] on mat-icon "more_horiz" at bounding box center [644, 115] width 8 height 8
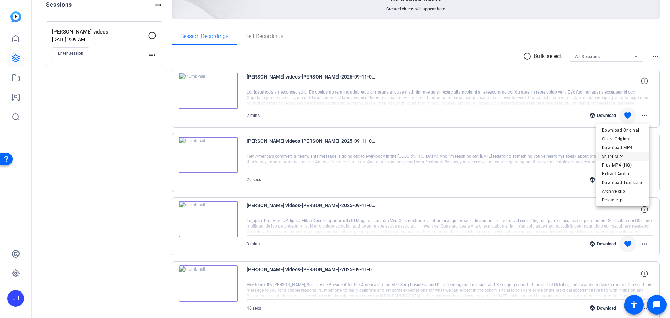
click at [622, 154] on span "Share MP4" at bounding box center [623, 156] width 42 height 8
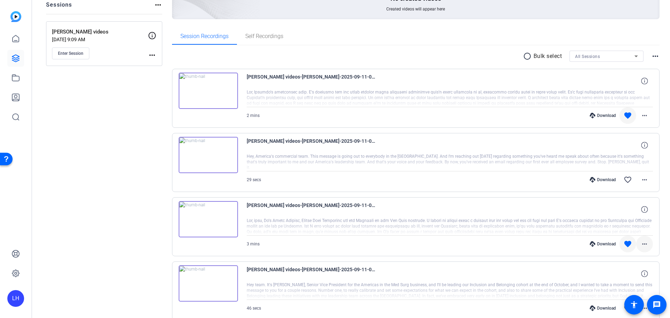
click at [643, 243] on mat-icon "more_horiz" at bounding box center [644, 244] width 8 height 8
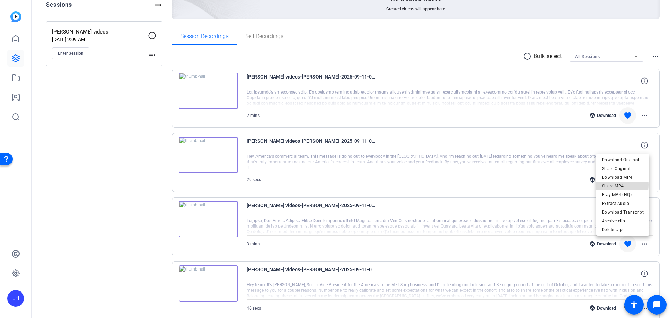
click at [615, 184] on span "Share MP4" at bounding box center [623, 186] width 42 height 8
